Goal: Task Accomplishment & Management: Use online tool/utility

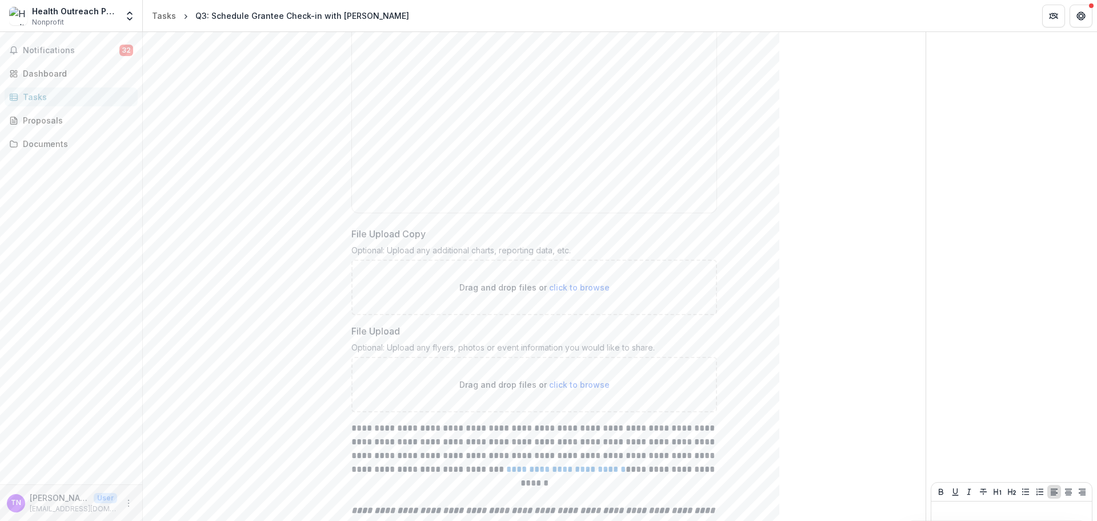
scroll to position [864, 0]
